Goal: Task Accomplishment & Management: Manage account settings

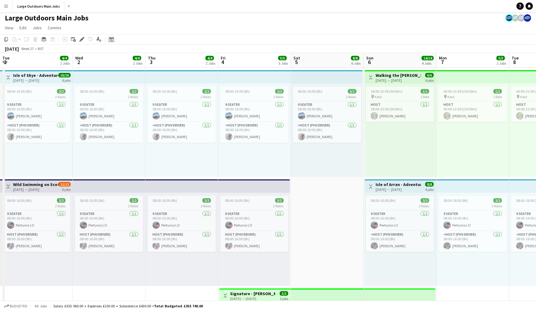
scroll to position [0, 153]
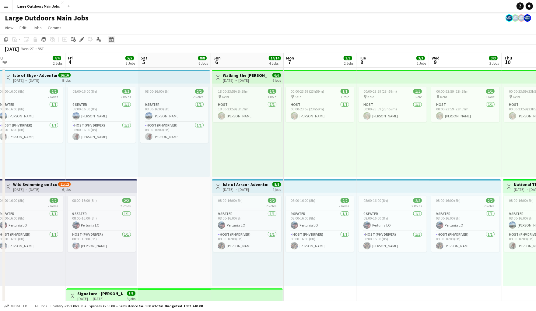
click at [113, 42] on icon "Date picker" at bounding box center [111, 39] width 5 height 5
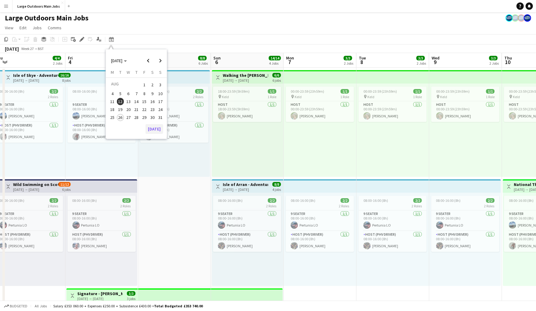
click at [159, 133] on button "[DATE]" at bounding box center [155, 129] width 18 height 10
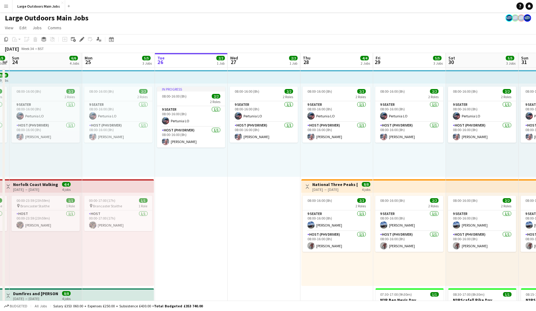
drag, startPoint x: 333, startPoint y: 251, endPoint x: 377, endPoint y: 182, distance: 81.5
click at [333, 251] on app-card-role "Host (PHV Driver) [DATE] 08:00-16:00 (8h) [PERSON_NAME]" at bounding box center [337, 241] width 68 height 21
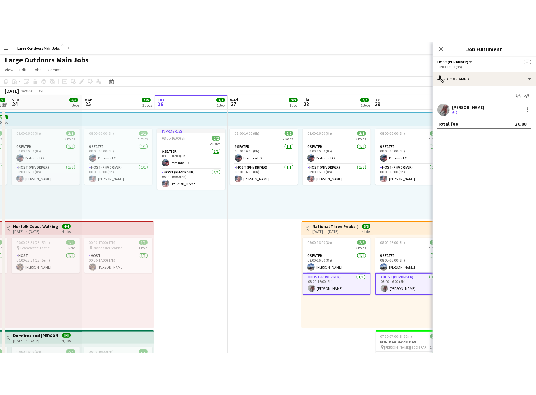
scroll to position [0, 209]
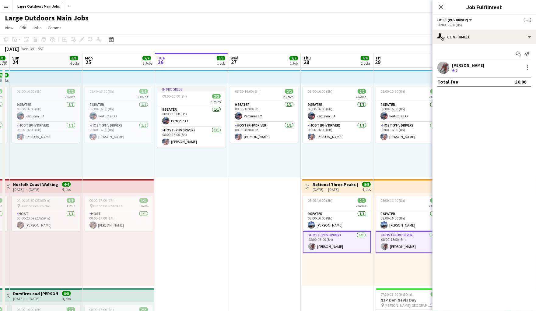
click at [468, 68] on div "[PERSON_NAME]" at bounding box center [468, 64] width 32 height 5
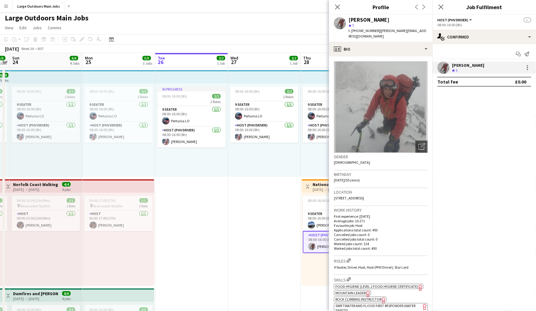
drag, startPoint x: 352, startPoint y: 34, endPoint x: 381, endPoint y: 35, distance: 28.9
click at [380, 33] on span "t. [PHONE_NUMBER]" at bounding box center [365, 30] width 32 height 5
copy span "[PHONE_NUMBER]"
drag, startPoint x: 444, startPoint y: 5, endPoint x: 439, endPoint y: 4, distance: 5.1
click at [444, 5] on icon "Close pop-in" at bounding box center [441, 7] width 6 height 6
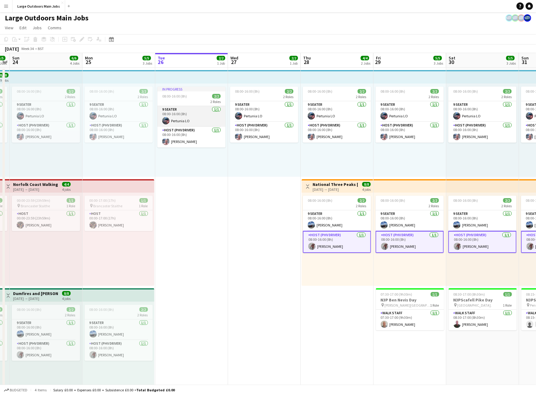
scroll to position [2, 0]
click at [331, 186] on h3 "National Three Peaks [DATE]" at bounding box center [335, 183] width 45 height 5
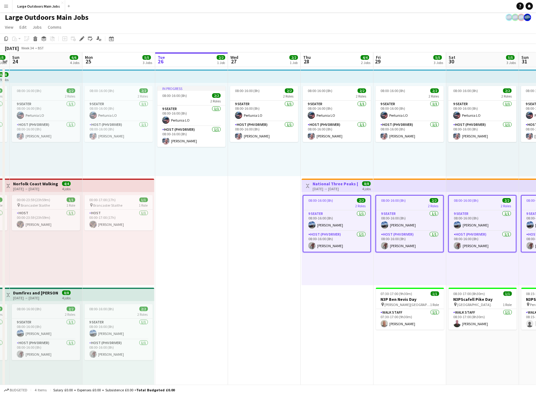
click at [331, 186] on h3 "National Three Peaks [DATE]" at bounding box center [335, 183] width 45 height 5
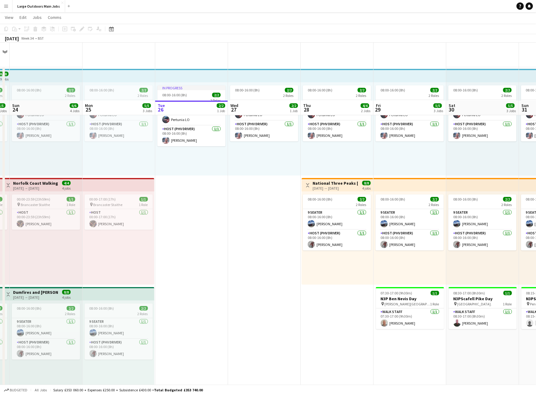
scroll to position [70, 0]
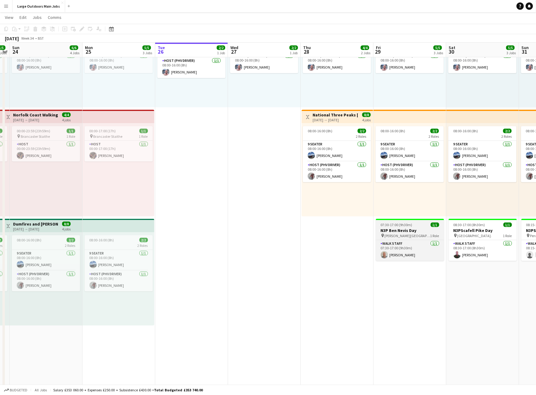
click at [397, 231] on h3 "N3P Ben Nevis Day" at bounding box center [410, 230] width 68 height 5
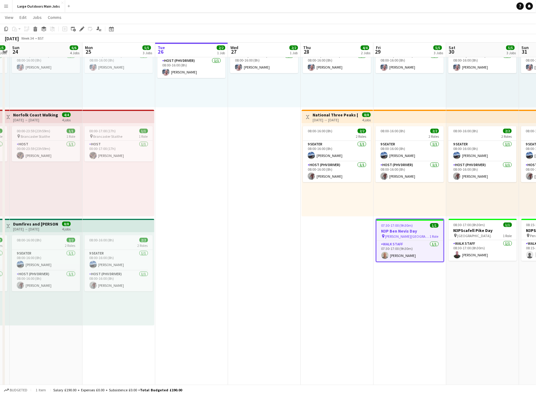
click at [397, 231] on h3 "N3P Ben Nevis Day" at bounding box center [410, 230] width 67 height 5
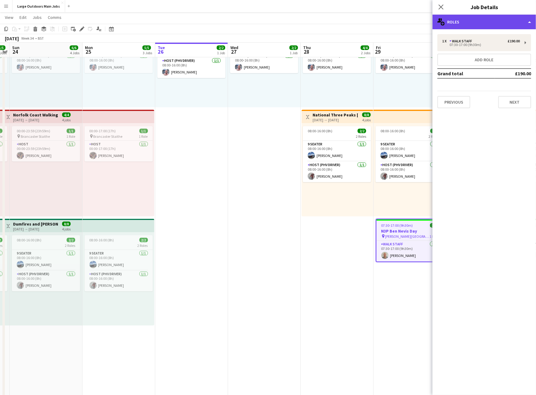
click at [487, 26] on div "multiple-users-add Roles" at bounding box center [485, 22] width 104 height 15
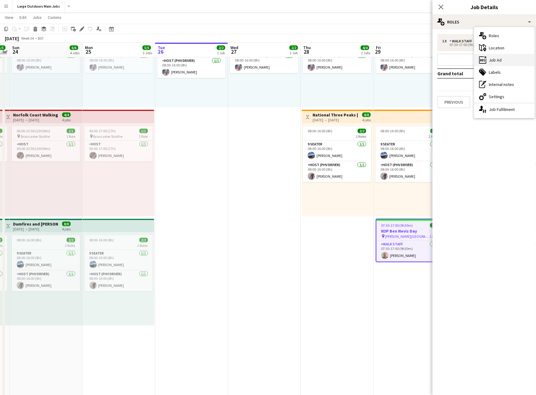
click at [499, 64] on div "ads-window Job Ad" at bounding box center [505, 60] width 60 height 12
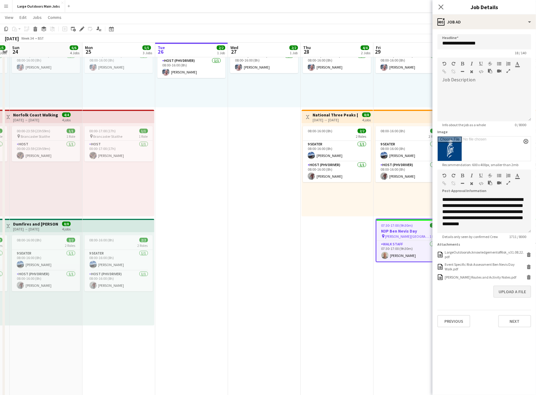
click at [507, 298] on button "Upload a file" at bounding box center [513, 291] width 38 height 12
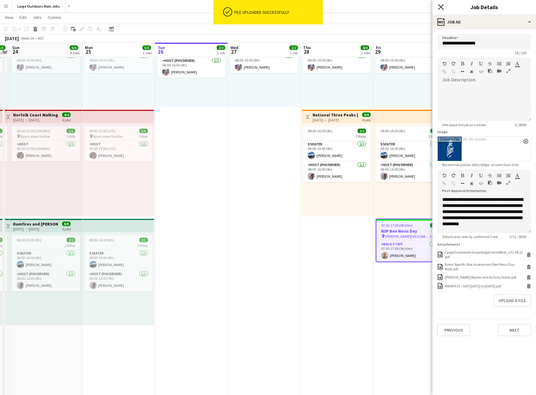
click at [443, 4] on icon "Close pop-in" at bounding box center [441, 7] width 6 height 6
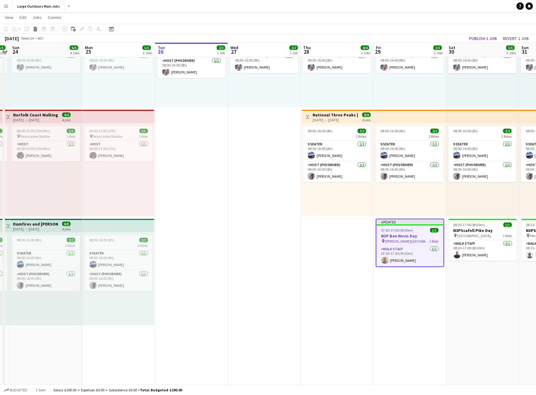
drag, startPoint x: 465, startPoint y: 37, endPoint x: 467, endPoint y: 45, distance: 7.6
click at [467, 37] on button "Publish 1 job" at bounding box center [483, 38] width 33 height 8
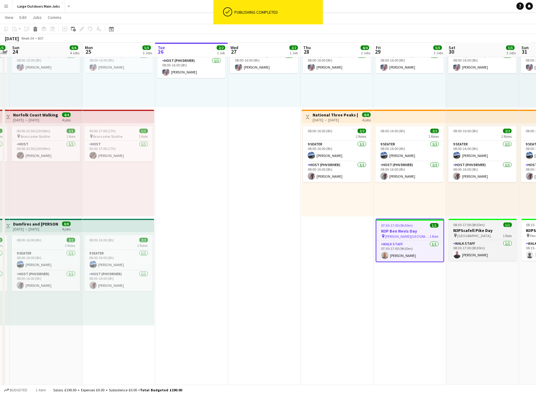
click at [471, 230] on h3 "N3PScafell Pike Day" at bounding box center [483, 230] width 68 height 5
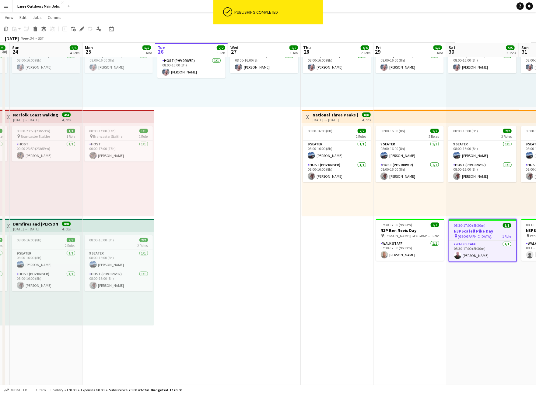
click at [471, 230] on h3 "N3PScafell Pike Day" at bounding box center [483, 230] width 67 height 5
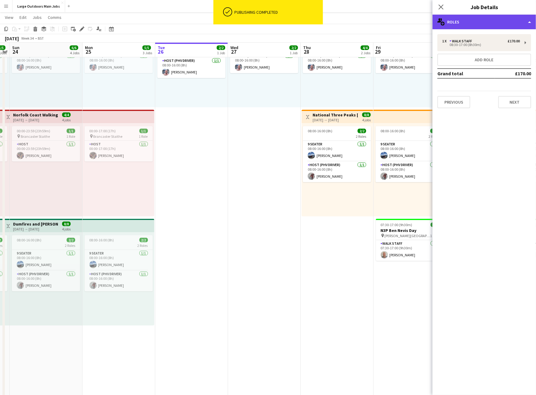
click at [490, 20] on div "multiple-users-add Roles" at bounding box center [485, 22] width 104 height 15
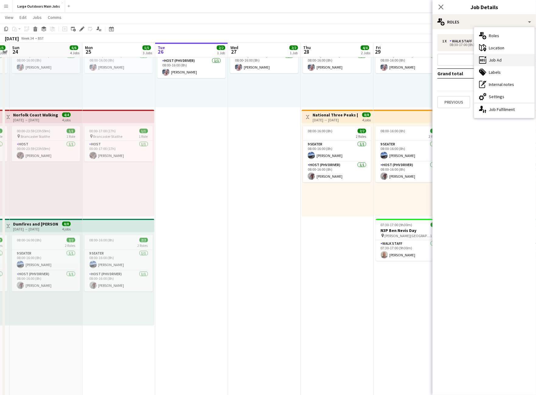
click at [499, 61] on div "ads-window Job Ad" at bounding box center [505, 60] width 60 height 12
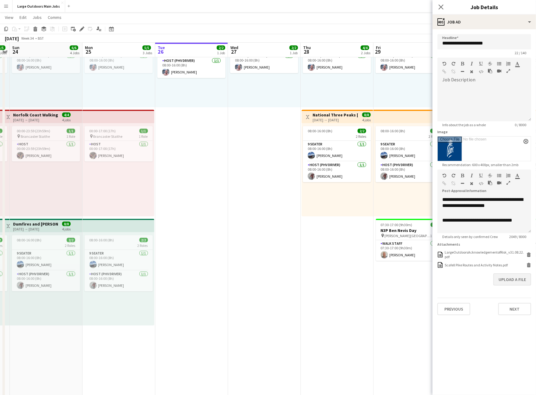
click at [512, 285] on button "Upload a file" at bounding box center [513, 279] width 38 height 12
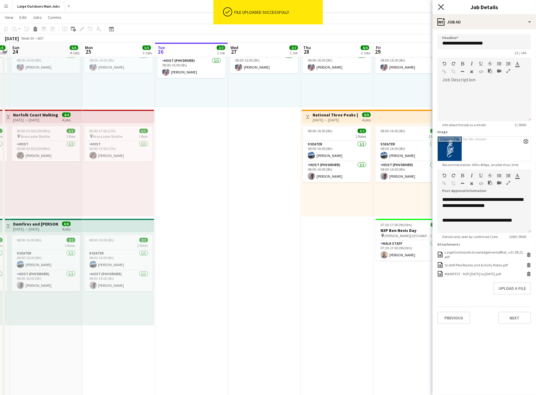
click at [440, 5] on icon at bounding box center [441, 7] width 6 height 6
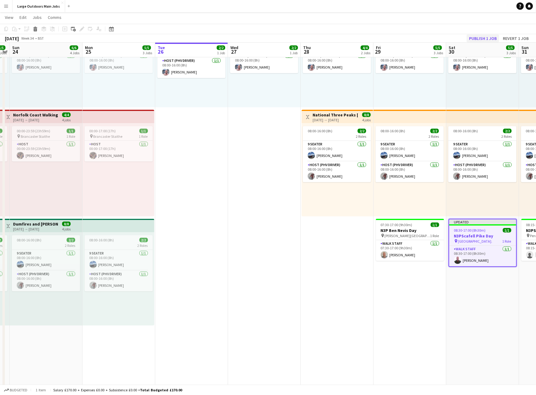
click at [483, 40] on button "Publish 1 job" at bounding box center [483, 38] width 33 height 8
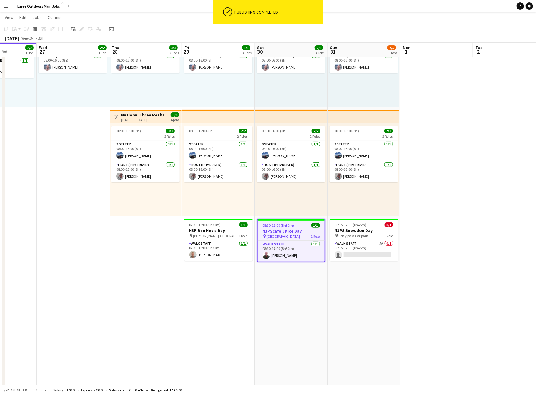
scroll to position [0, 199]
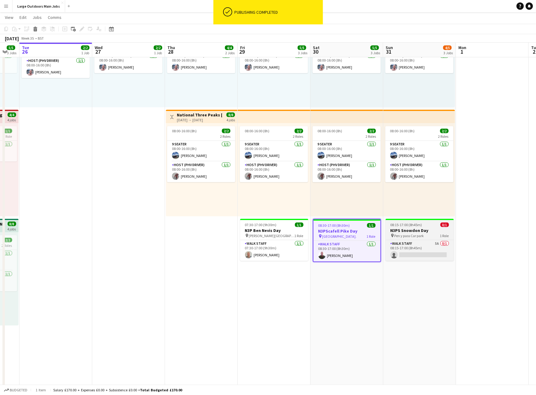
click at [413, 231] on h3 "N3PS Snowdon Day" at bounding box center [420, 230] width 68 height 5
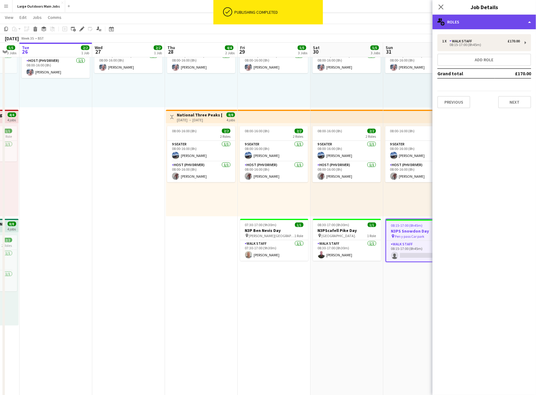
click at [480, 17] on div "multiple-users-add Roles" at bounding box center [485, 22] width 104 height 15
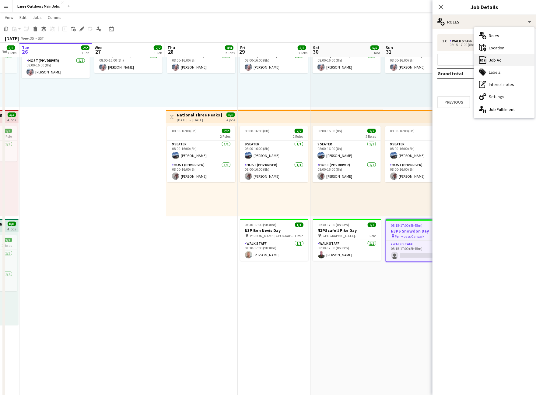
click at [495, 62] on div "ads-window Job Ad" at bounding box center [505, 60] width 60 height 12
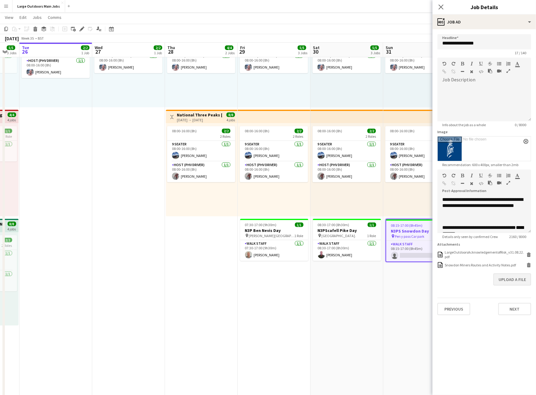
click at [502, 285] on button "Upload a file" at bounding box center [513, 279] width 38 height 12
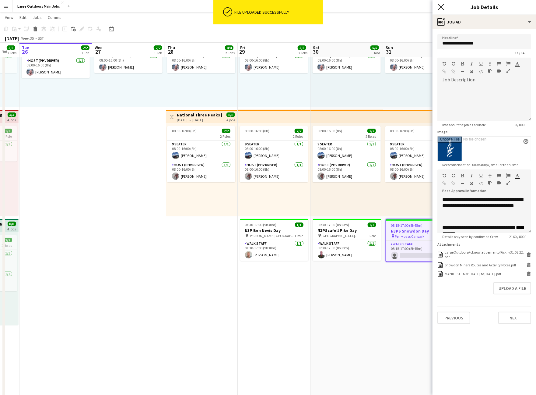
click at [442, 7] on icon at bounding box center [441, 7] width 6 height 6
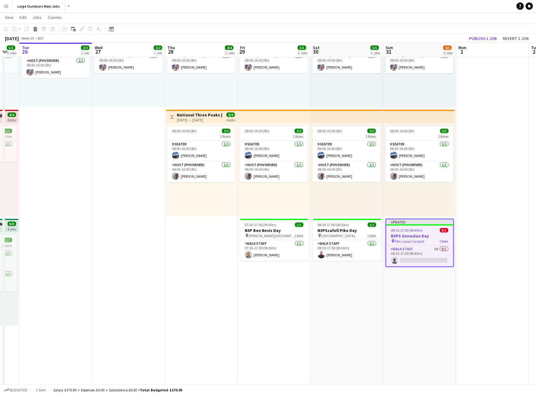
click at [486, 37] on button "Publish 1 job" at bounding box center [483, 38] width 33 height 8
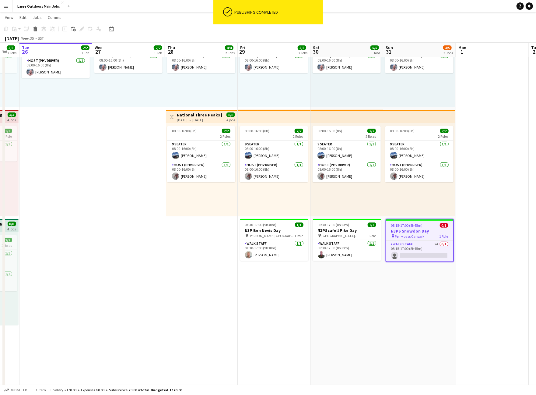
click at [190, 116] on h3 "National Three Peaks [DATE]" at bounding box center [199, 114] width 45 height 5
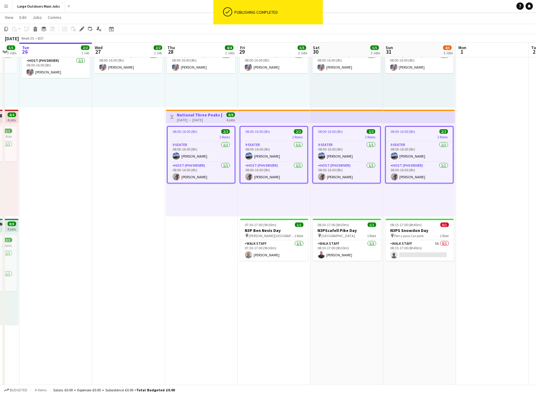
click at [190, 116] on h3 "National Three Peaks [DATE]" at bounding box center [199, 114] width 45 height 5
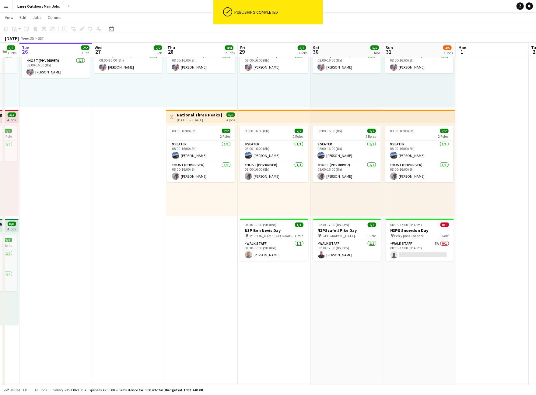
click at [210, 115] on h3 "National Three Peaks [DATE]" at bounding box center [199, 114] width 45 height 5
click at [202, 115] on h3 "National Three Peaks [DATE]" at bounding box center [199, 114] width 45 height 5
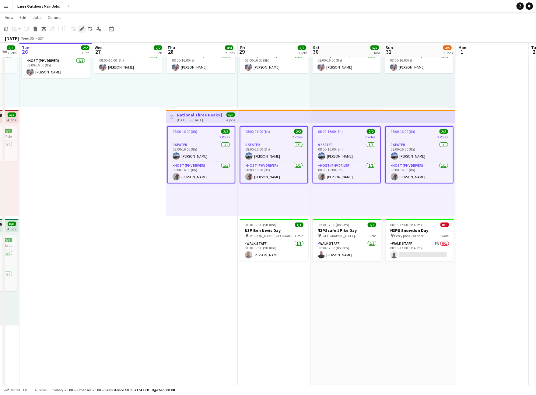
click at [83, 30] on icon "Edit" at bounding box center [81, 28] width 5 height 5
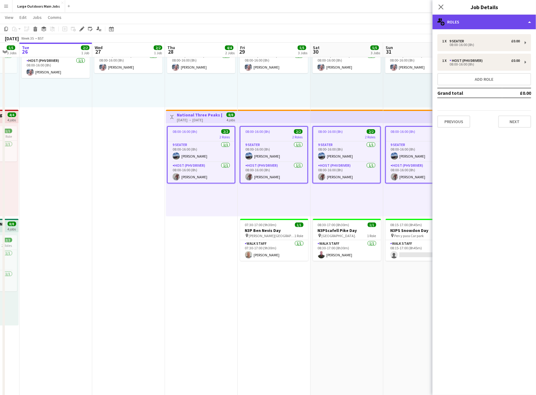
click at [496, 23] on div "multiple-users-add Roles" at bounding box center [485, 22] width 104 height 15
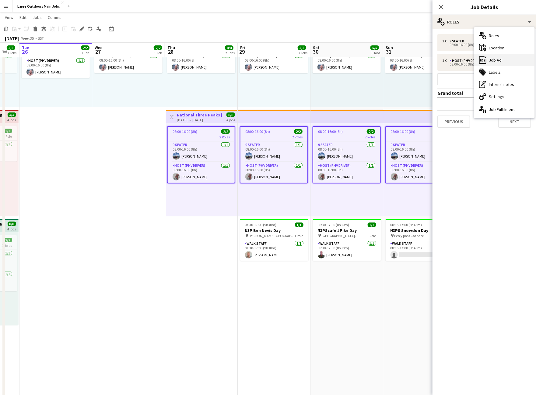
click at [502, 63] on div "ads-window Job Ad" at bounding box center [505, 60] width 60 height 12
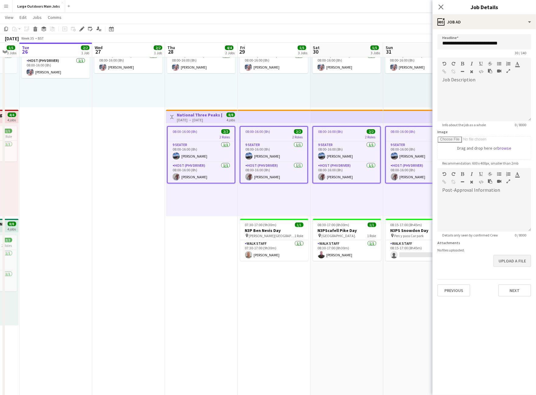
click at [506, 267] on button "Upload a file" at bounding box center [513, 261] width 38 height 12
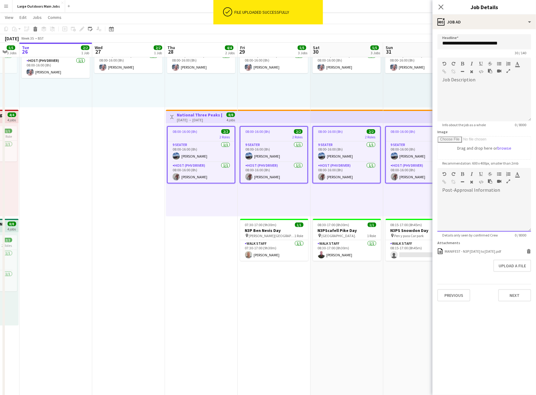
click at [496, 218] on div at bounding box center [485, 213] width 94 height 37
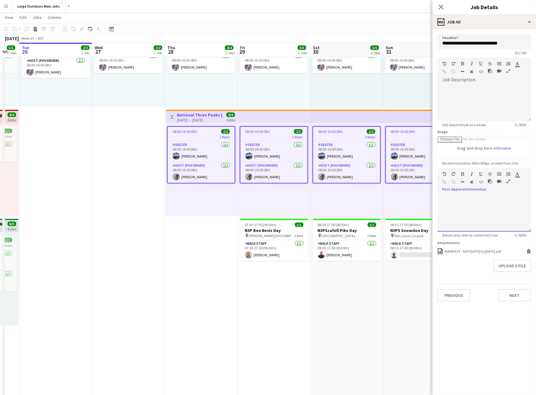
drag, startPoint x: 507, startPoint y: 189, endPoint x: 508, endPoint y: 193, distance: 4.2
click at [507, 179] on div at bounding box center [506, 174] width 18 height 7
drag, startPoint x: 509, startPoint y: 193, endPoint x: 503, endPoint y: 198, distance: 7.4
click at [509, 183] on icon "button" at bounding box center [509, 181] width 4 height 4
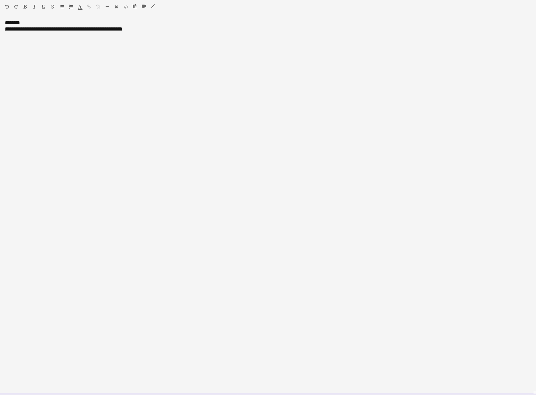
click at [154, 6] on icon "button" at bounding box center [153, 6] width 4 height 4
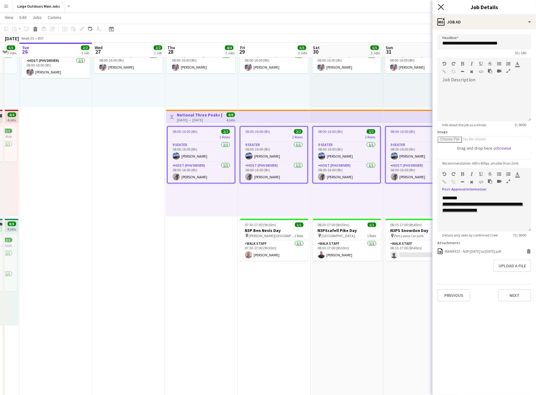
click at [440, 7] on icon "Close pop-in" at bounding box center [441, 7] width 6 height 6
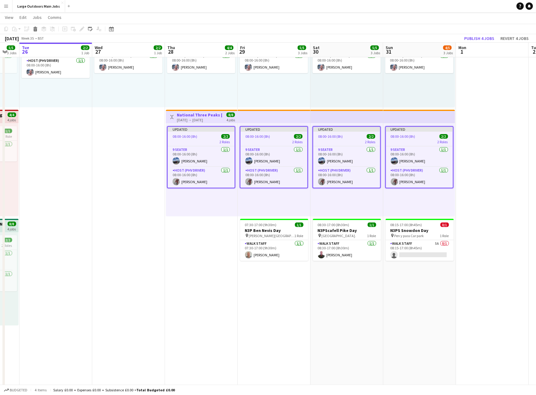
click at [219, 94] on div "08:00-16:00 (8h) 2/2 2 Roles 9 Seater [DATE] 08:00-16:00 (8h) Pertunia LO Host …" at bounding box center [201, 60] width 73 height 93
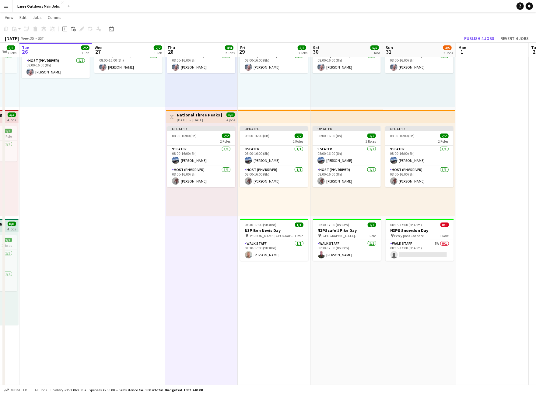
click at [189, 115] on h3 "National Three Peaks [DATE]" at bounding box center [199, 114] width 45 height 5
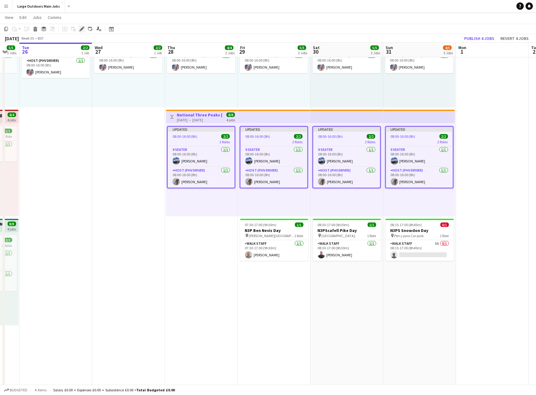
click at [83, 26] on icon "Edit" at bounding box center [81, 28] width 5 height 5
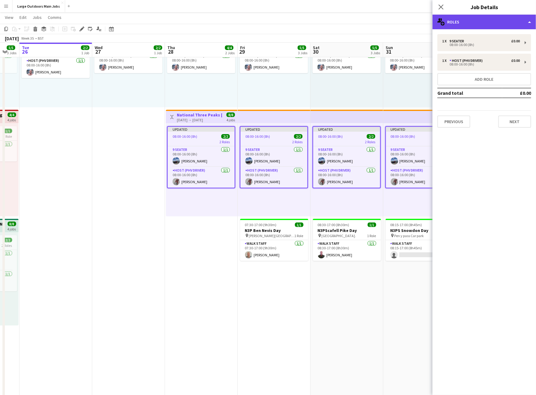
click at [485, 21] on div "multiple-users-add Roles" at bounding box center [485, 22] width 104 height 15
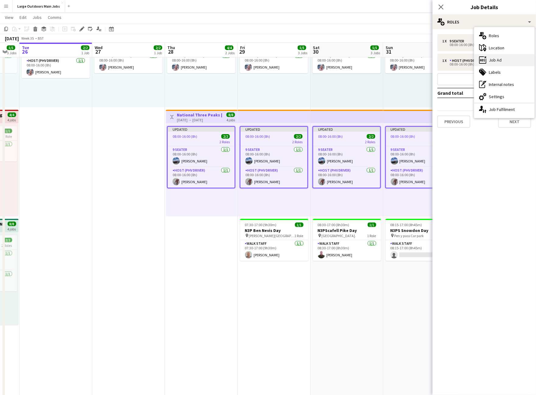
click at [495, 60] on div "ads-window Job Ad" at bounding box center [505, 60] width 60 height 12
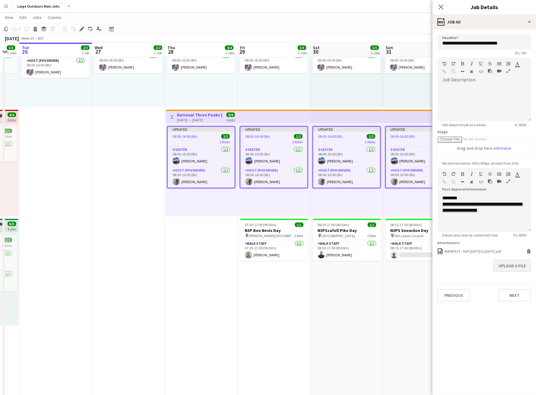
click at [512, 272] on button "Upload a file" at bounding box center [513, 266] width 38 height 12
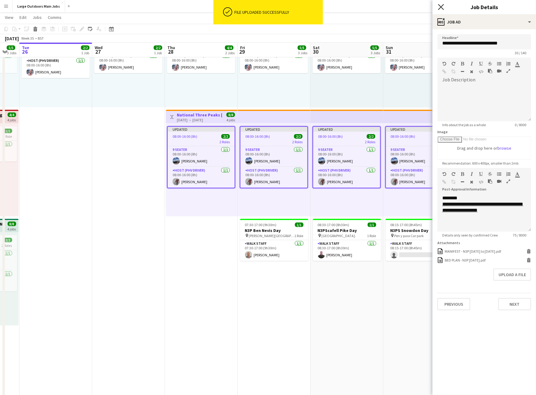
click at [443, 9] on icon "Close pop-in" at bounding box center [441, 7] width 6 height 6
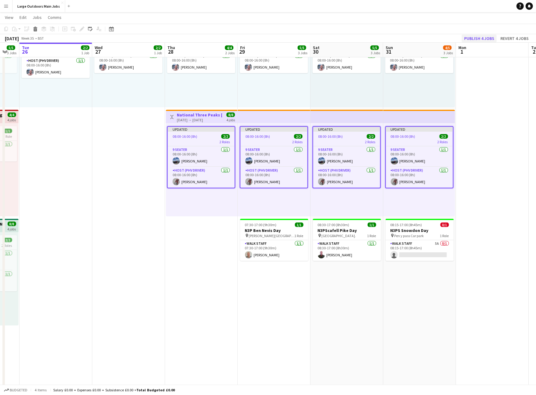
click at [472, 37] on button "Publish 4 jobs" at bounding box center [479, 38] width 35 height 8
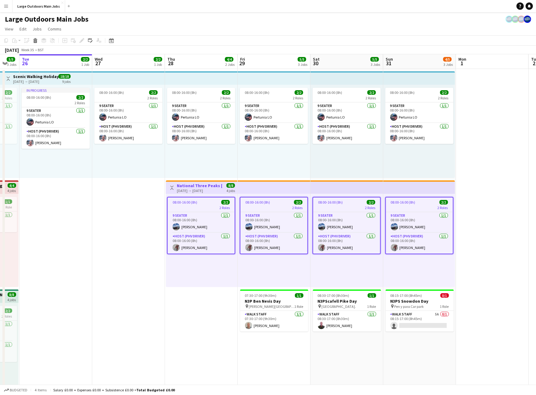
scroll to position [0, 0]
drag, startPoint x: 204, startPoint y: 188, endPoint x: 91, endPoint y: 33, distance: 191.2
click at [204, 188] on h3 "National Three Peaks [DATE]" at bounding box center [199, 185] width 45 height 5
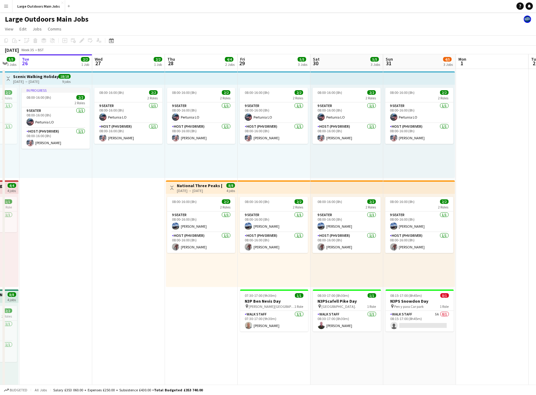
scroll to position [0, 199]
click at [202, 188] on h3 "National Three Peaks [DATE]" at bounding box center [199, 185] width 45 height 5
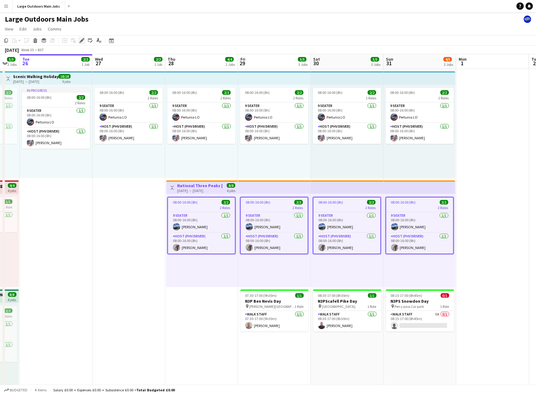
click at [80, 43] on icon "Edit" at bounding box center [81, 40] width 5 height 5
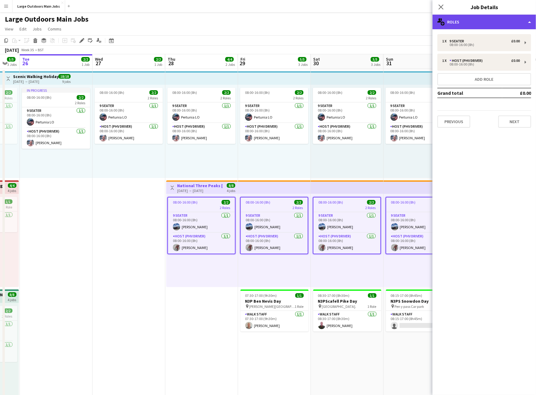
click at [481, 19] on div "multiple-users-add Roles" at bounding box center [485, 22] width 104 height 15
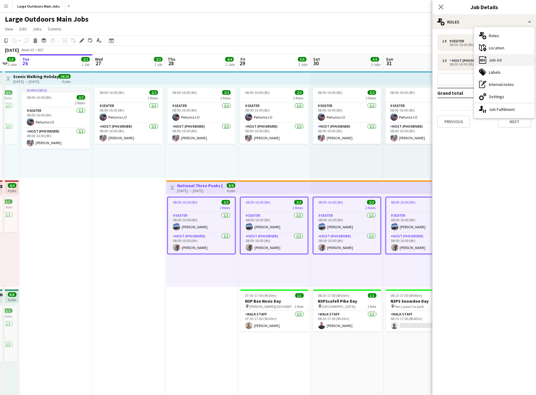
click at [503, 60] on div "ads-window Job Ad" at bounding box center [505, 60] width 60 height 12
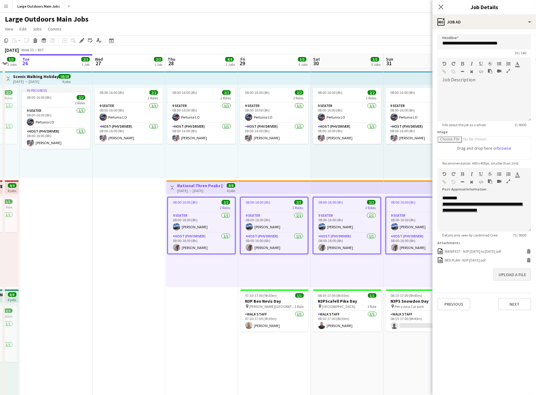
click at [506, 281] on button "Upload a file" at bounding box center [513, 274] width 38 height 12
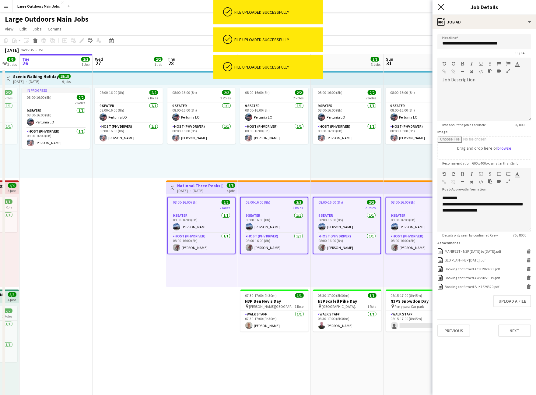
click at [441, 8] on icon "Close pop-in" at bounding box center [441, 7] width 6 height 6
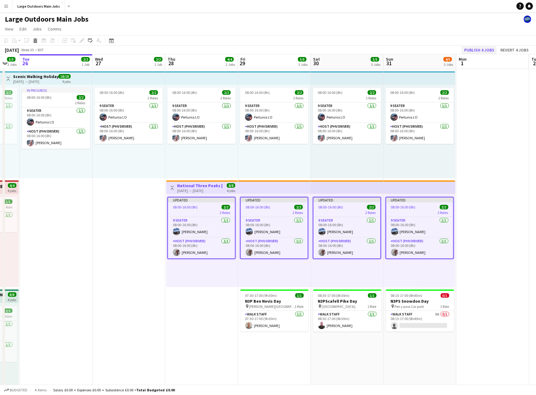
click at [467, 49] on button "Publish 4 jobs" at bounding box center [479, 50] width 35 height 8
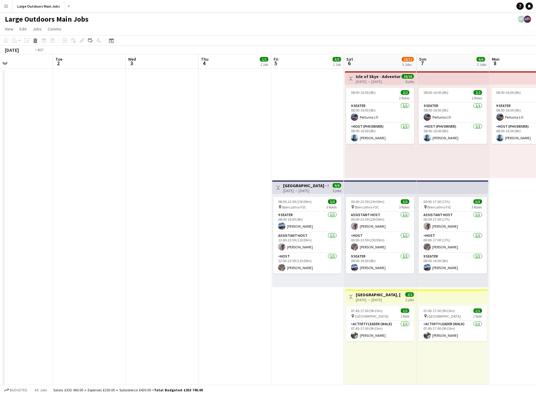
scroll to position [0, 183]
